Goal: Check status: Check status

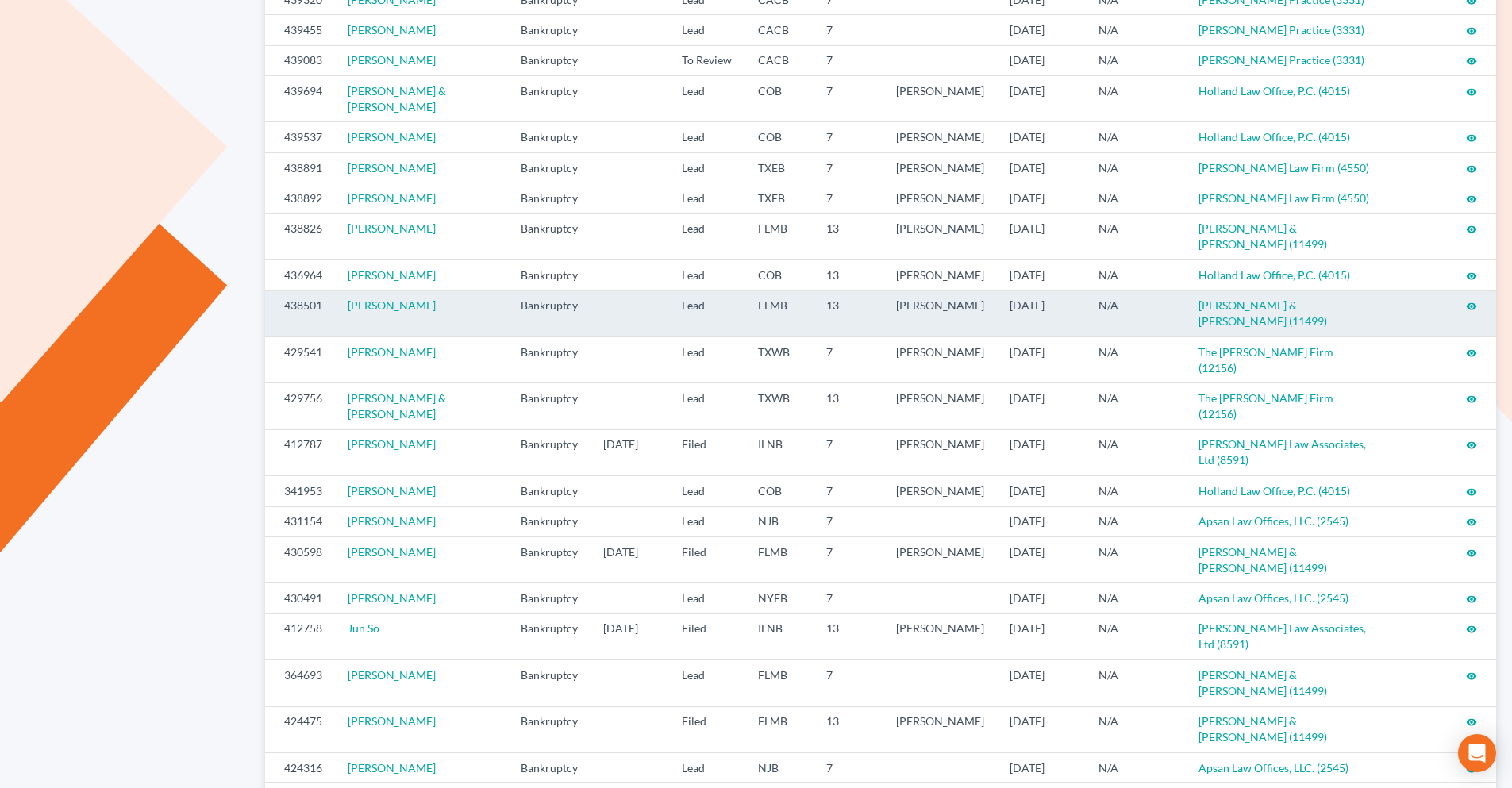
scroll to position [397, 0]
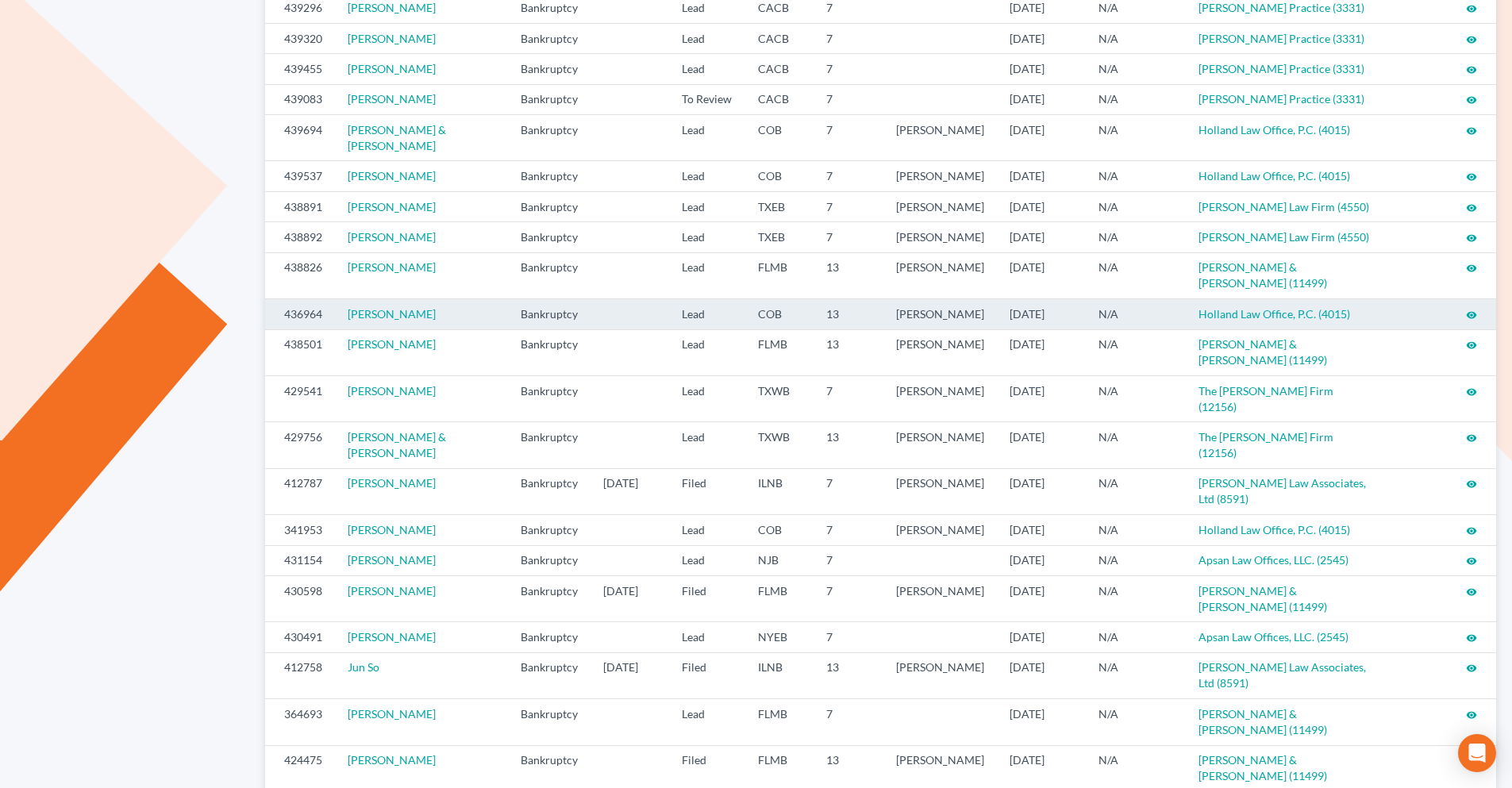
click at [1472, 321] on icon "visibility" at bounding box center [1472, 314] width 11 height 11
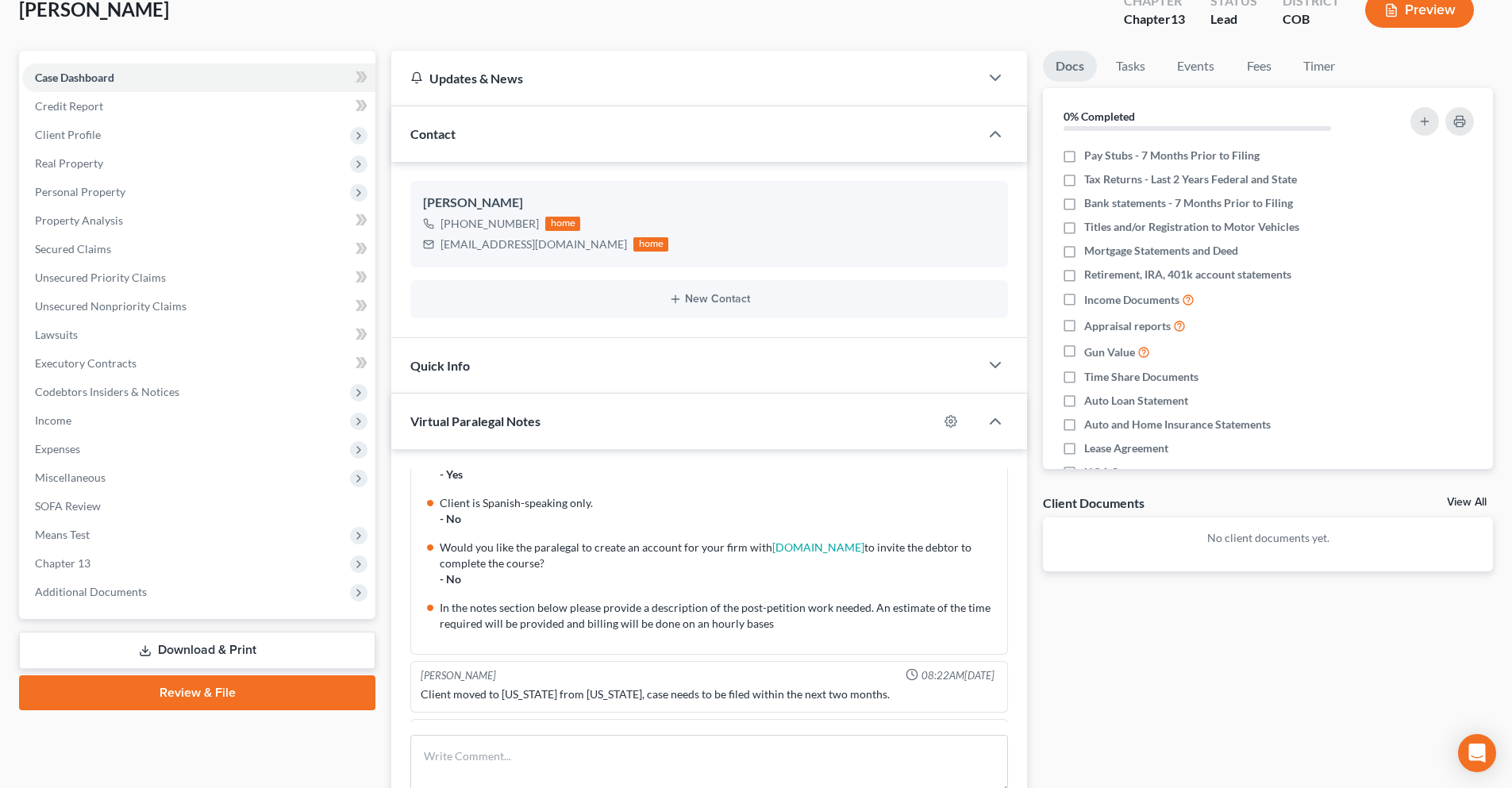
scroll to position [80, 0]
